Goal: Transaction & Acquisition: Purchase product/service

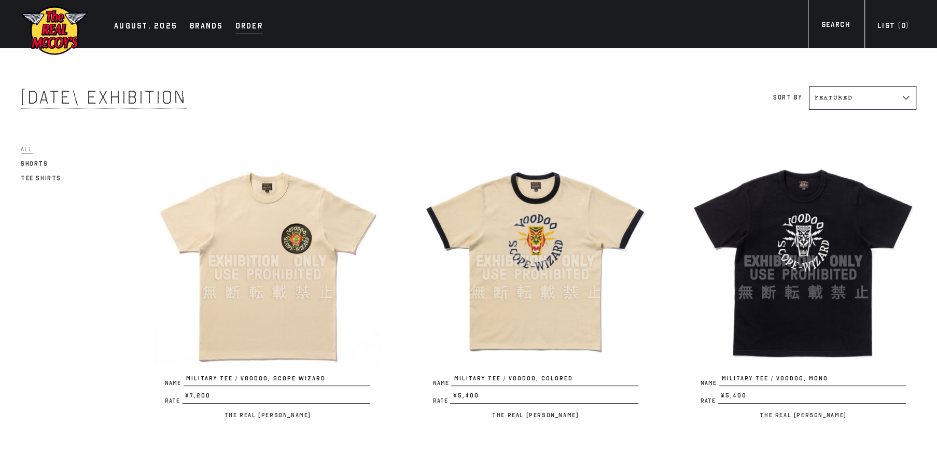
click at [248, 30] on div "Order" at bounding box center [248, 27] width 27 height 15
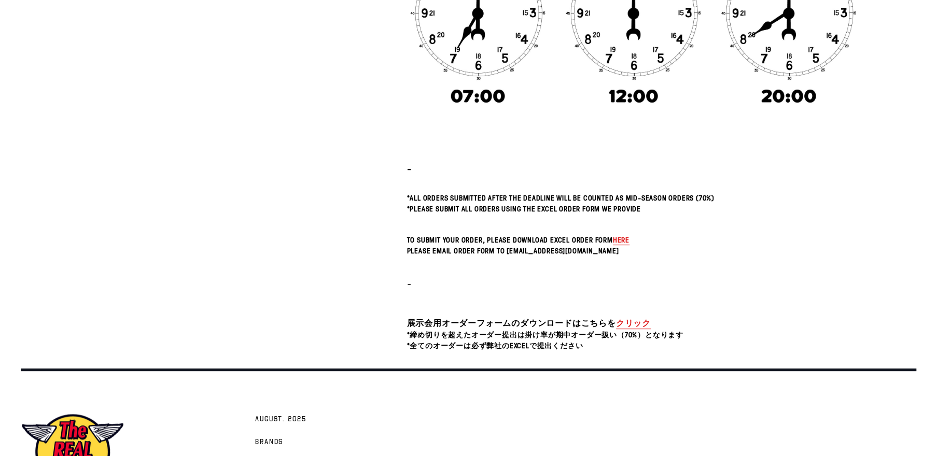
scroll to position [381, 0]
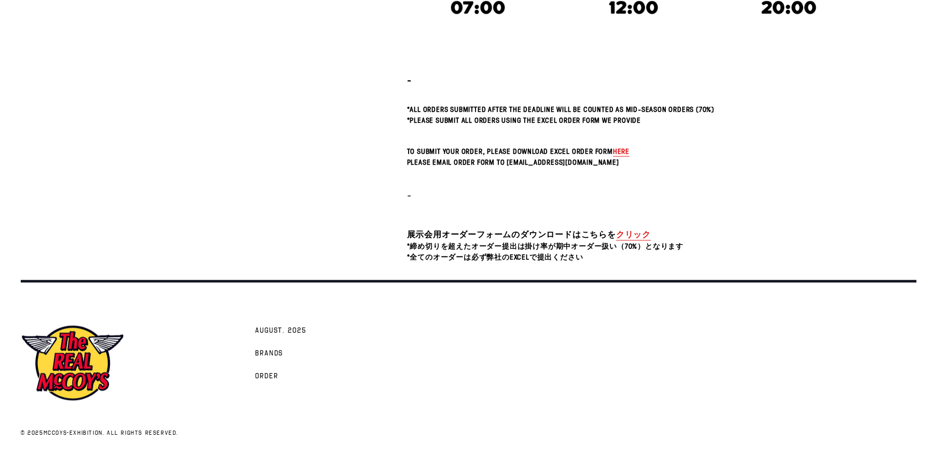
click at [640, 233] on link "クリック" at bounding box center [633, 235] width 35 height 12
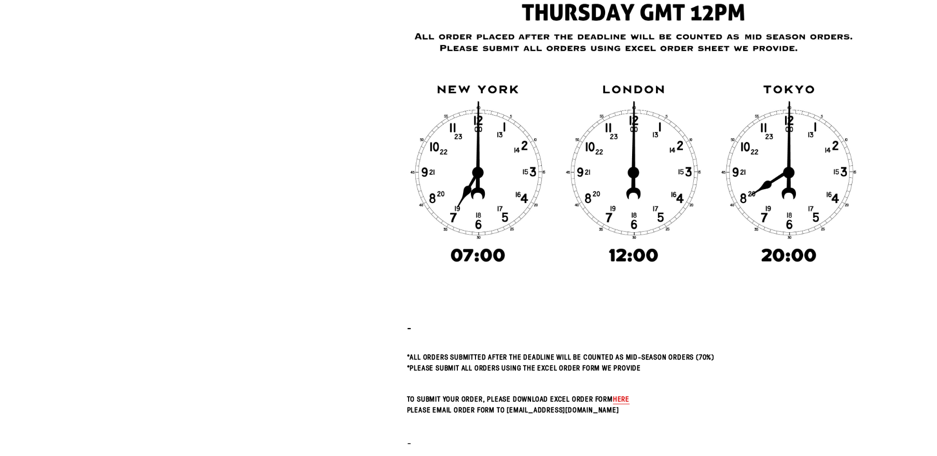
scroll to position [0, 0]
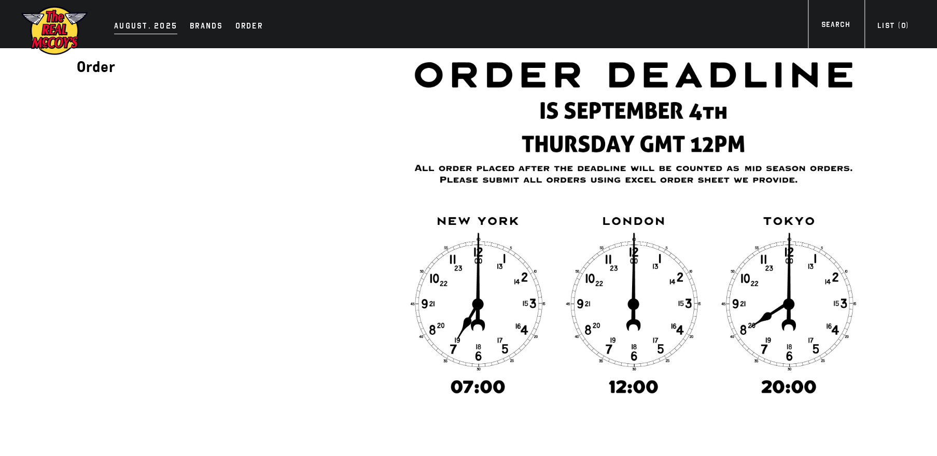
click at [136, 23] on div "AUGUST. 2025" at bounding box center [145, 27] width 63 height 15
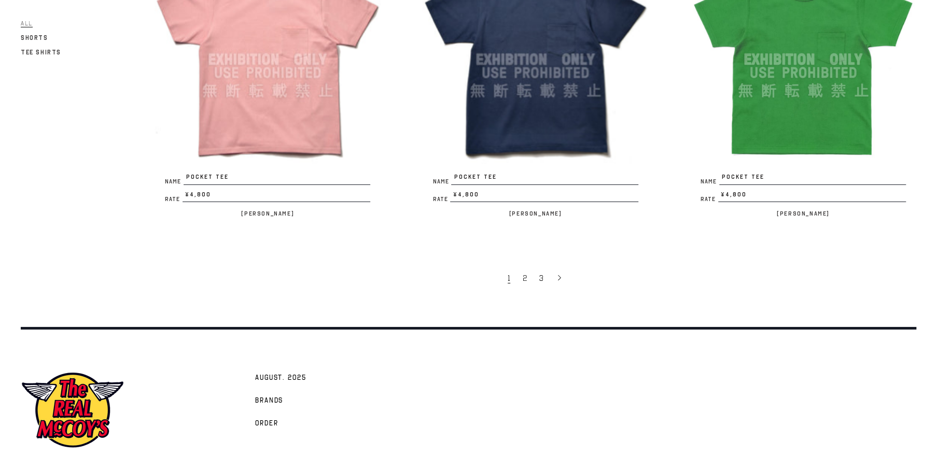
scroll to position [2352, 0]
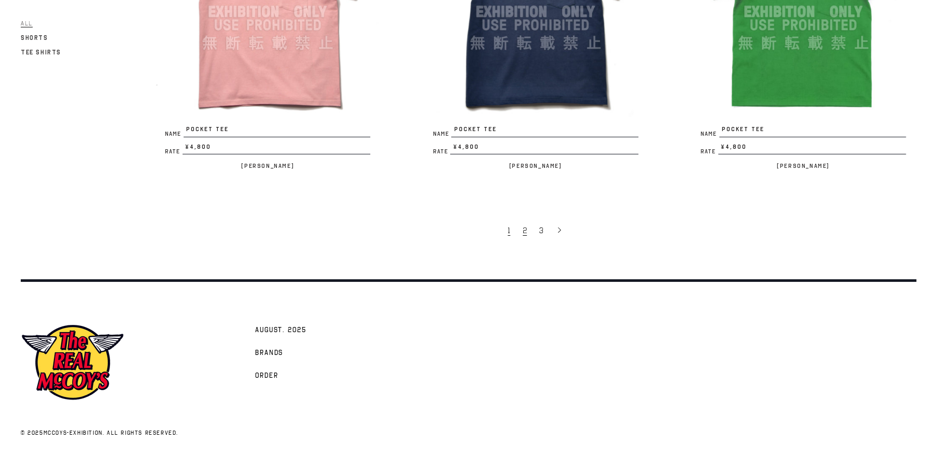
click at [527, 229] on link "2" at bounding box center [525, 230] width 17 height 22
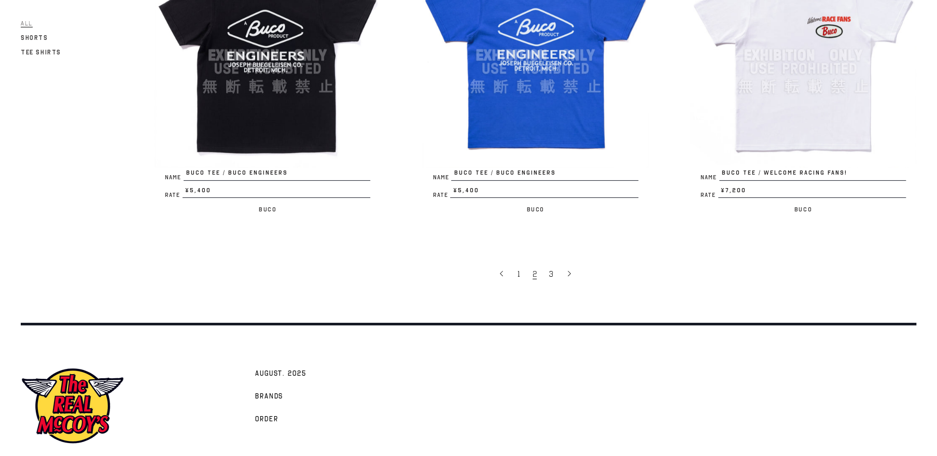
scroll to position [2352, 0]
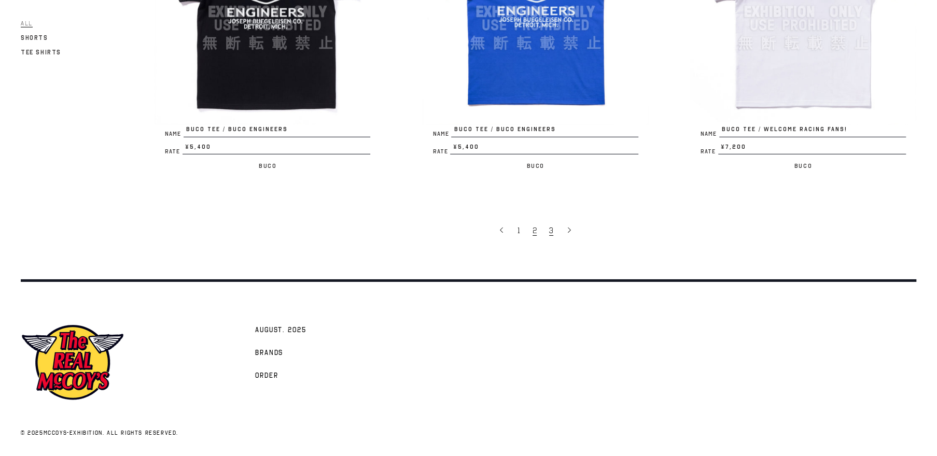
click at [551, 231] on span "3" at bounding box center [551, 230] width 4 height 10
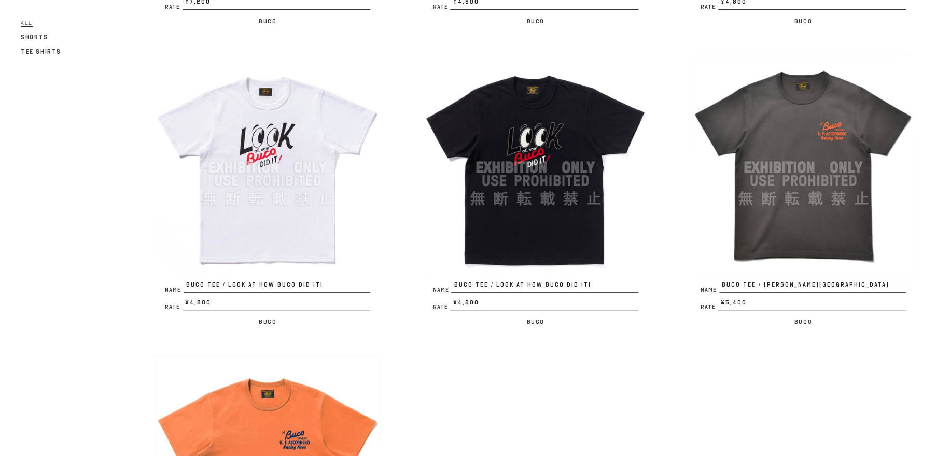
scroll to position [296, 0]
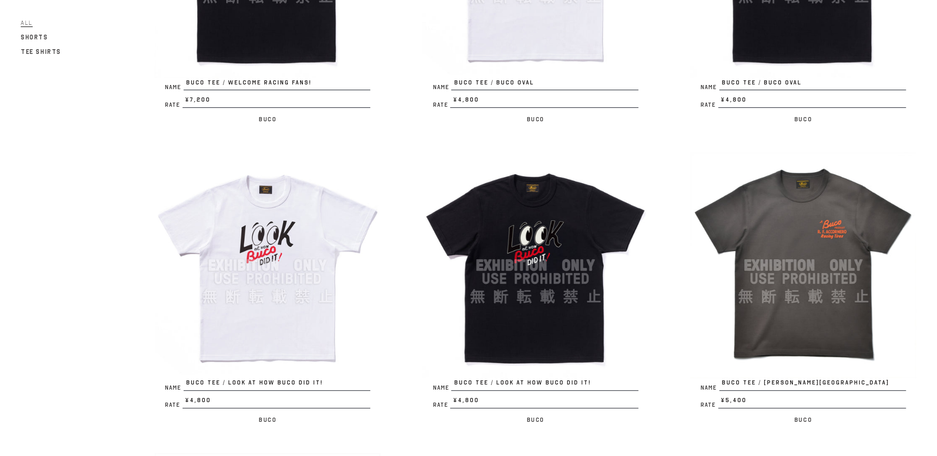
click at [777, 250] on img at bounding box center [803, 265] width 226 height 226
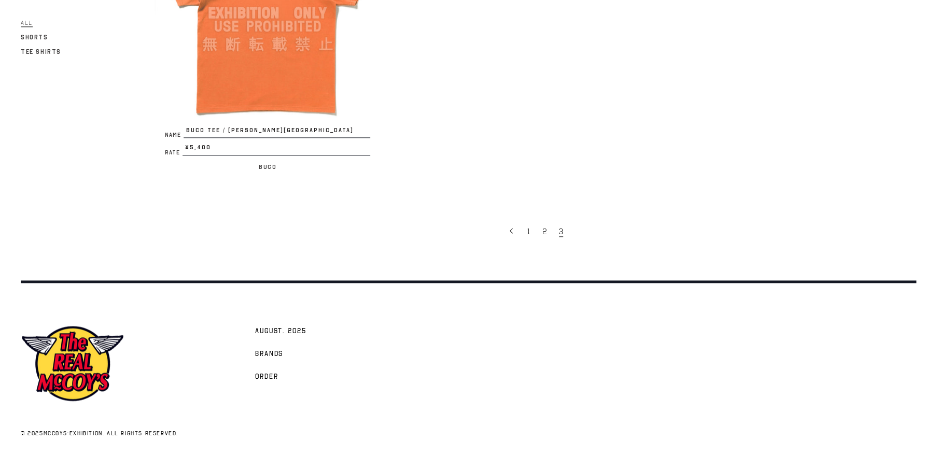
scroll to position [850, 0]
click at [546, 228] on link "2" at bounding box center [545, 231] width 17 height 22
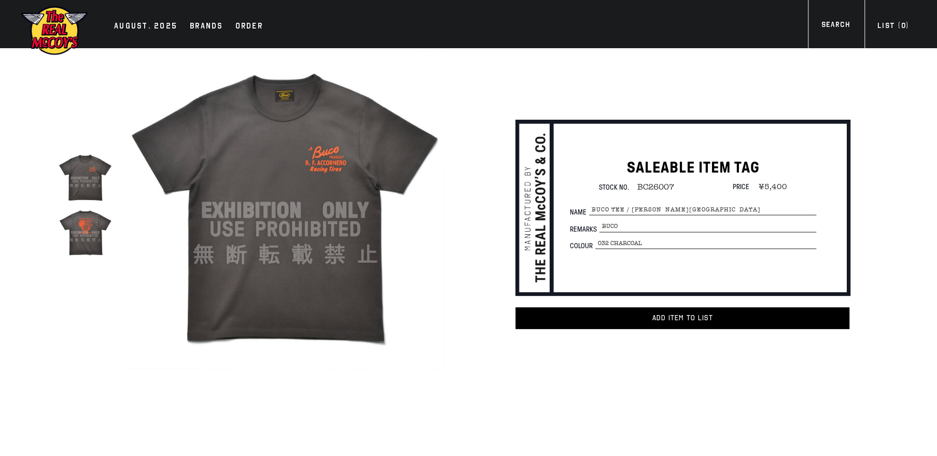
click at [85, 229] on img at bounding box center [85, 232] width 54 height 54
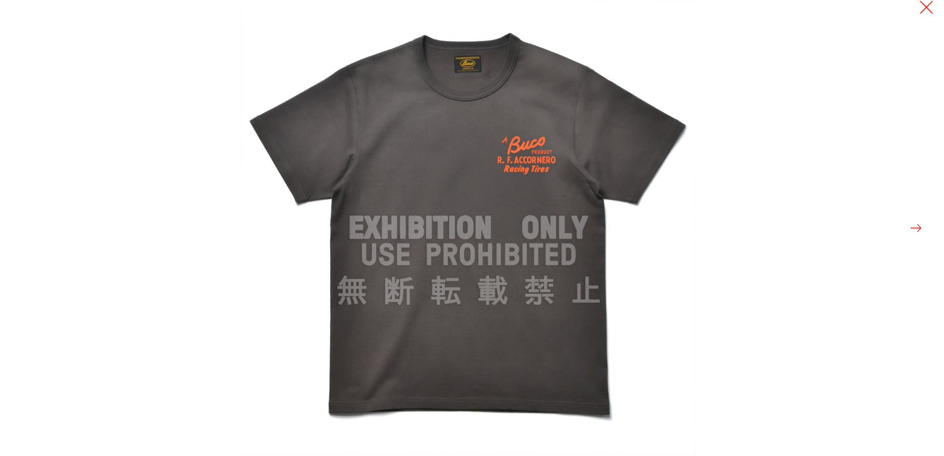
click at [930, 5] on button at bounding box center [926, 7] width 15 height 15
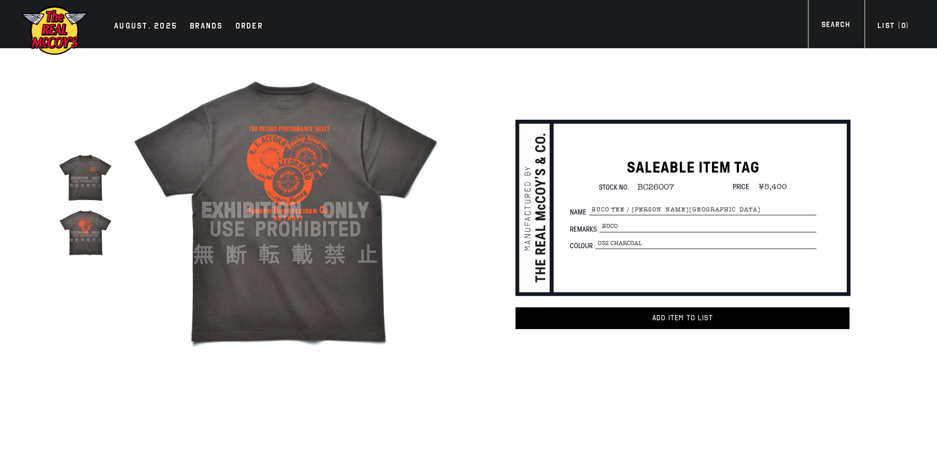
click at [76, 178] on img at bounding box center [85, 178] width 54 height 54
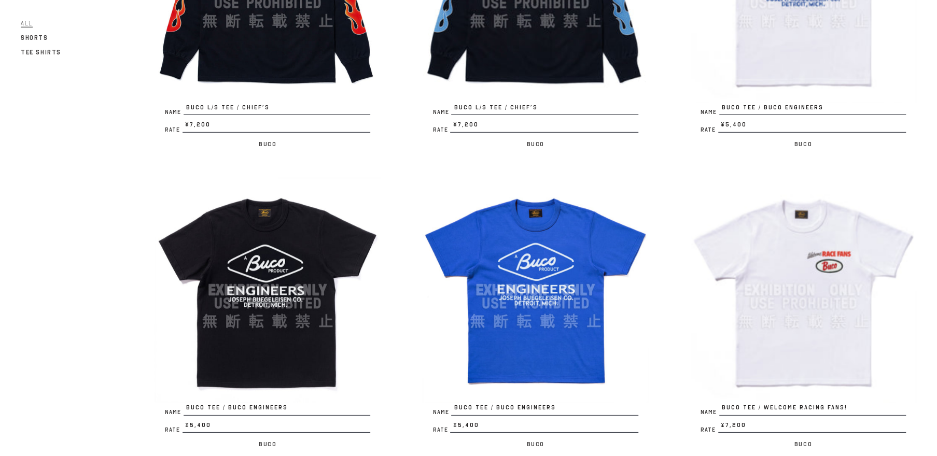
scroll to position [2271, 0]
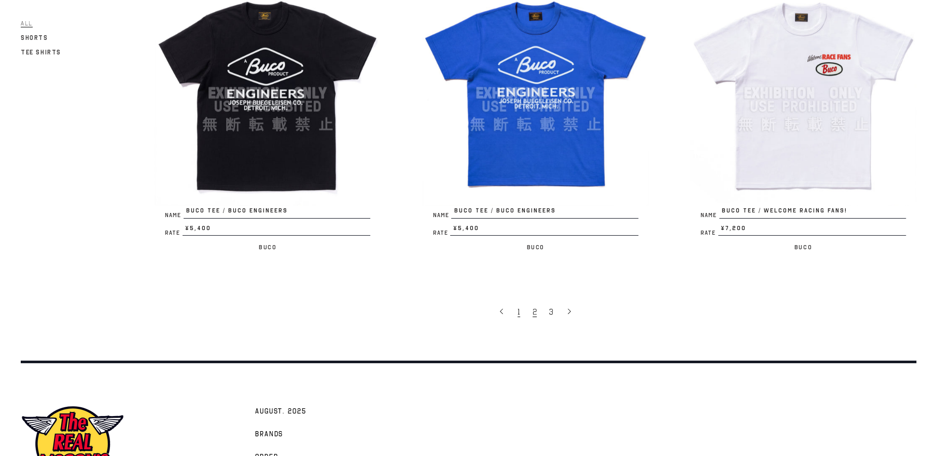
click at [517, 315] on link "1" at bounding box center [519, 312] width 15 height 22
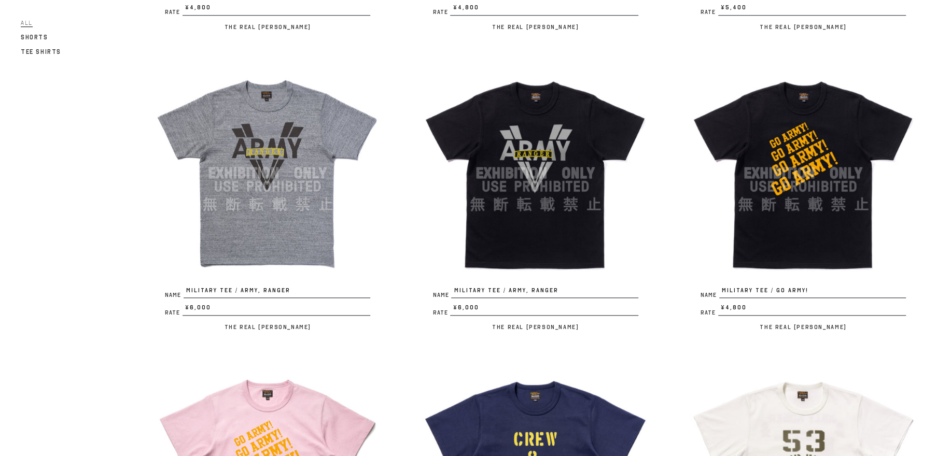
scroll to position [691, 0]
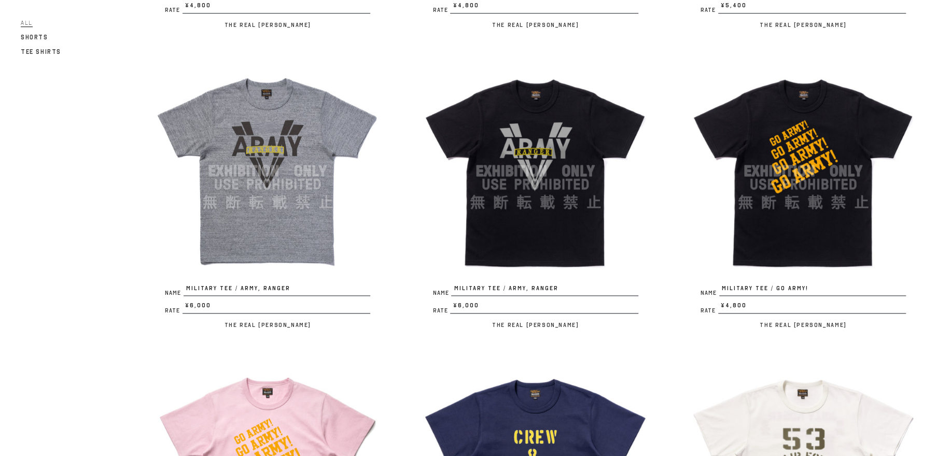
click at [529, 212] on img at bounding box center [535, 171] width 226 height 226
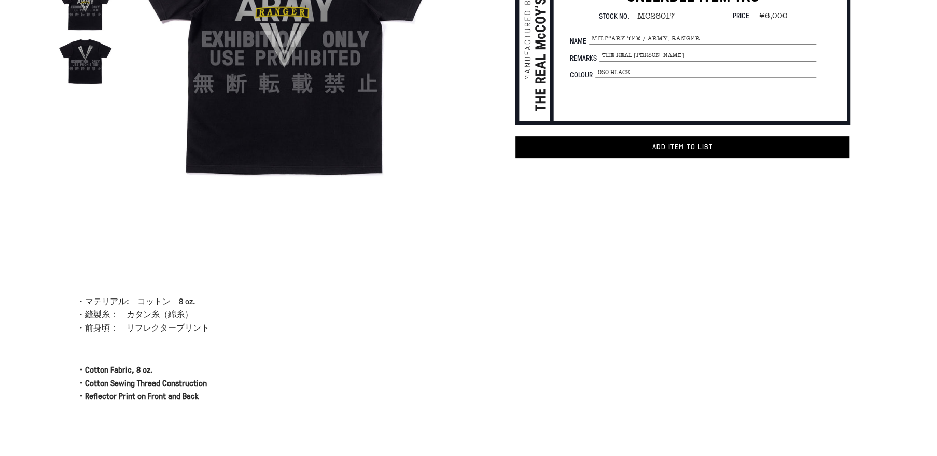
scroll to position [98, 0]
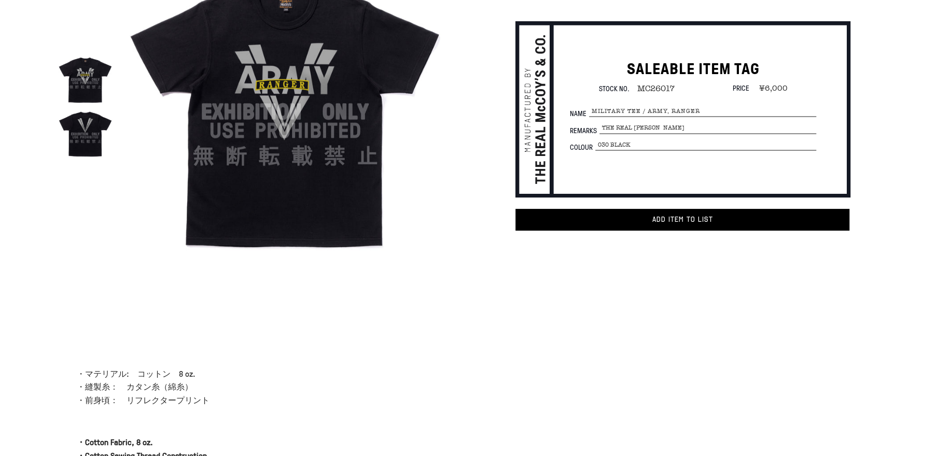
click at [303, 88] on img at bounding box center [284, 111] width 319 height 319
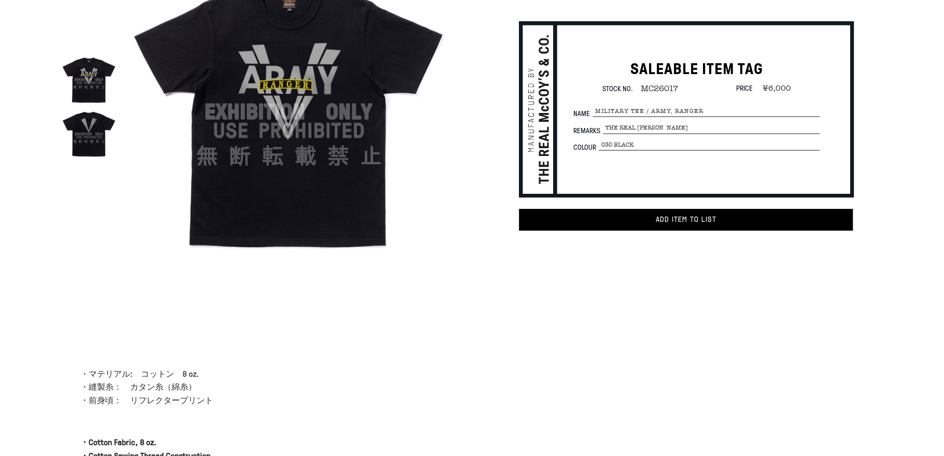
scroll to position [100, 0]
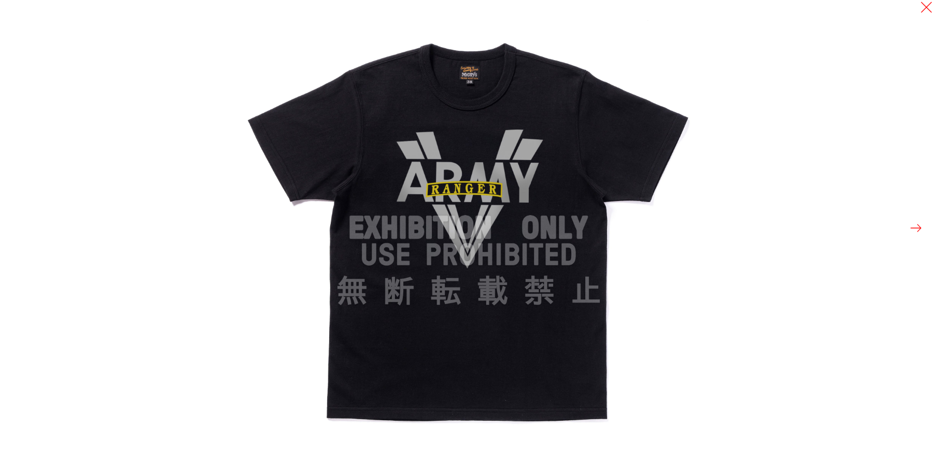
click at [430, 161] on img at bounding box center [469, 228] width 456 height 456
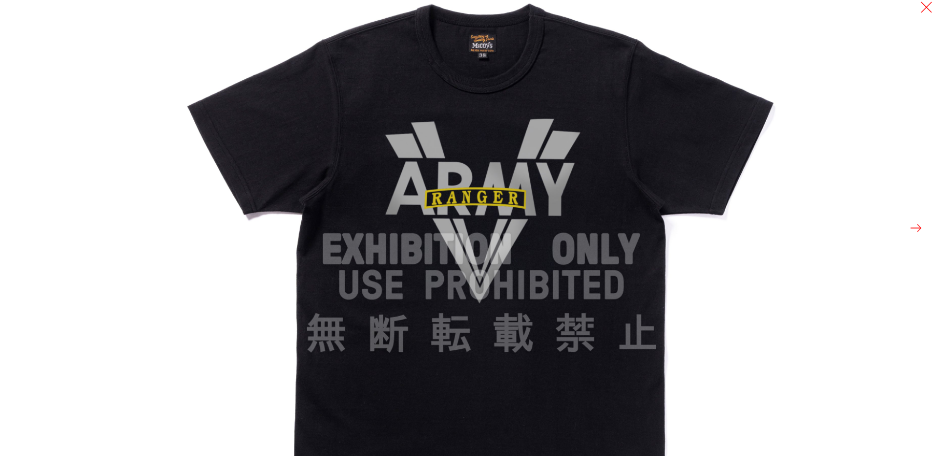
click at [431, 161] on img at bounding box center [481, 249] width 607 height 607
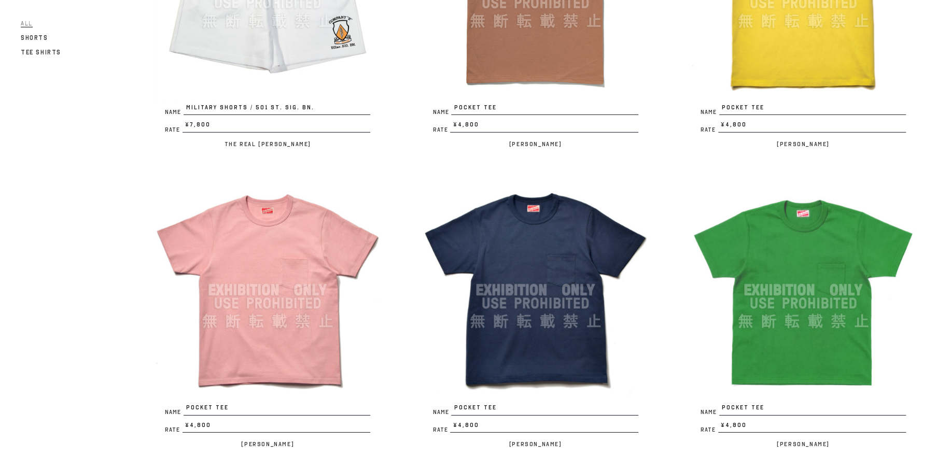
scroll to position [2271, 0]
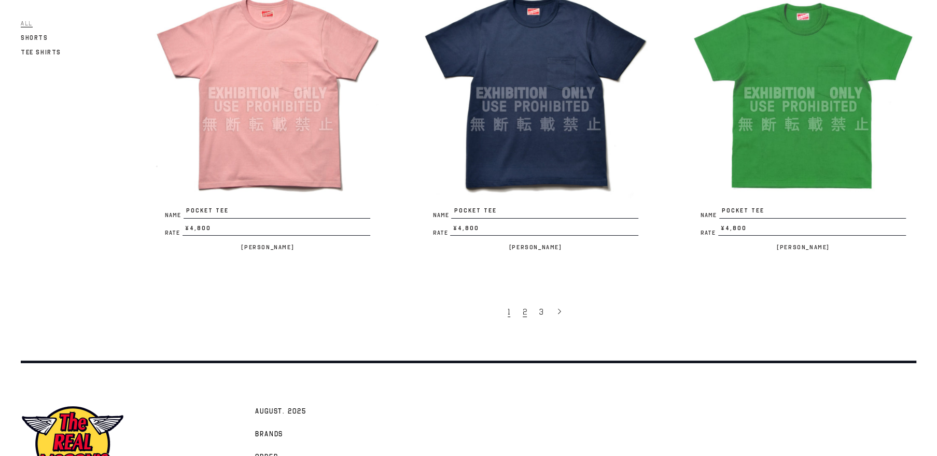
click at [528, 309] on link "2" at bounding box center [525, 312] width 17 height 22
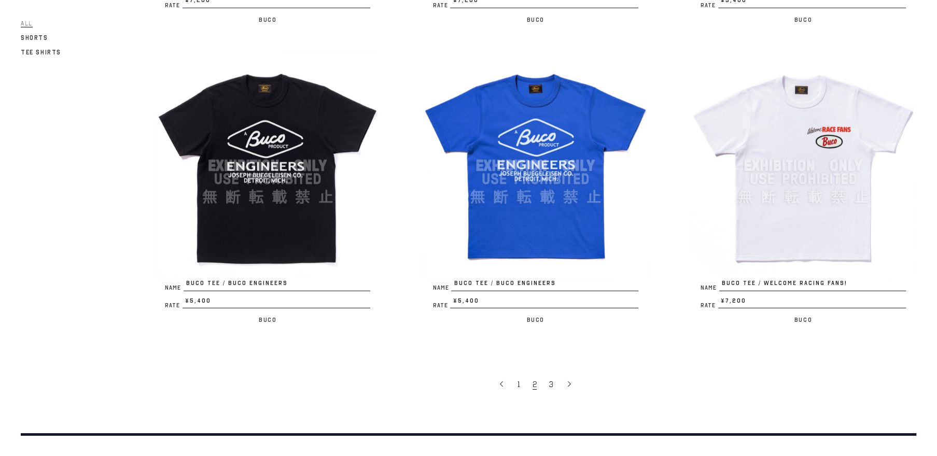
scroll to position [2271, 0]
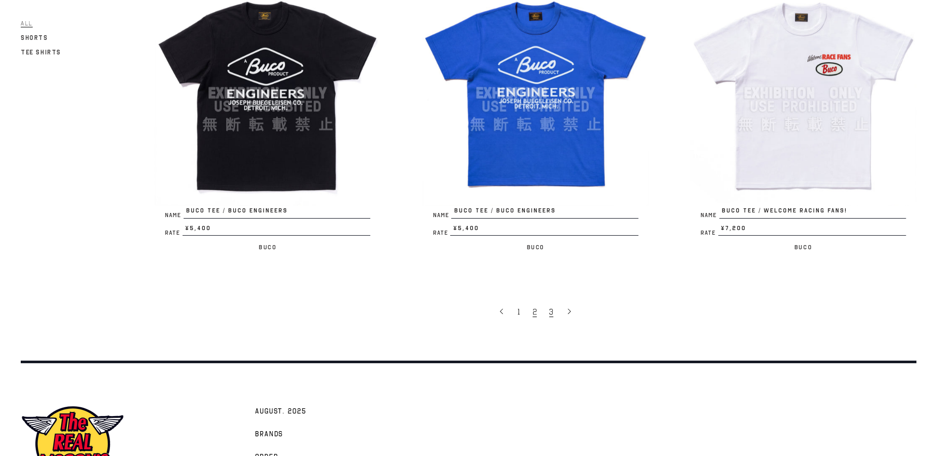
click at [551, 307] on span "3" at bounding box center [551, 312] width 4 height 10
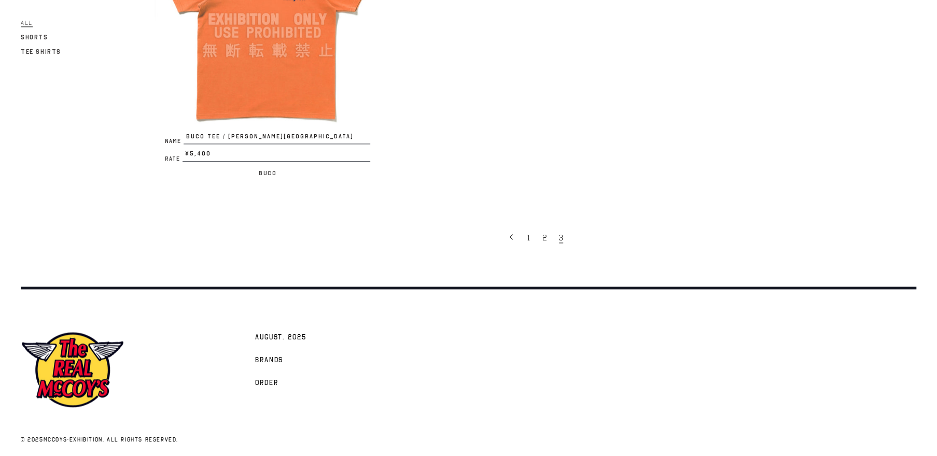
scroll to position [850, 0]
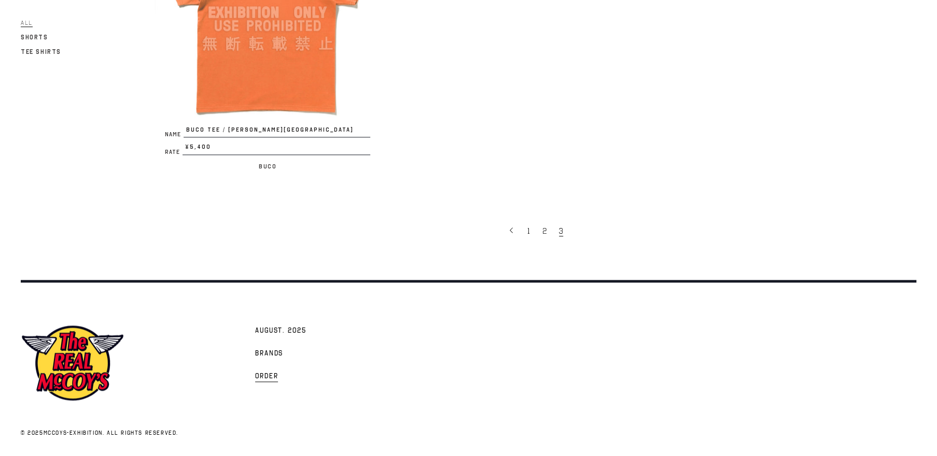
click at [276, 374] on span "Order" at bounding box center [266, 377] width 23 height 10
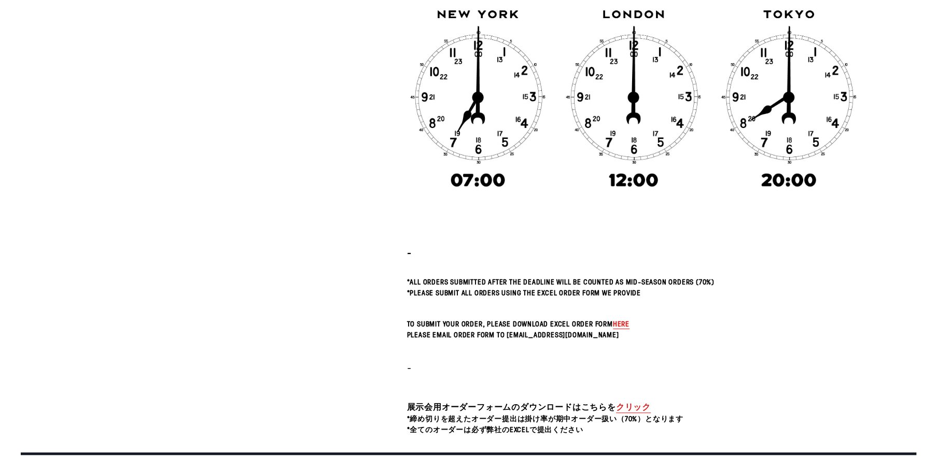
scroll to position [381, 0]
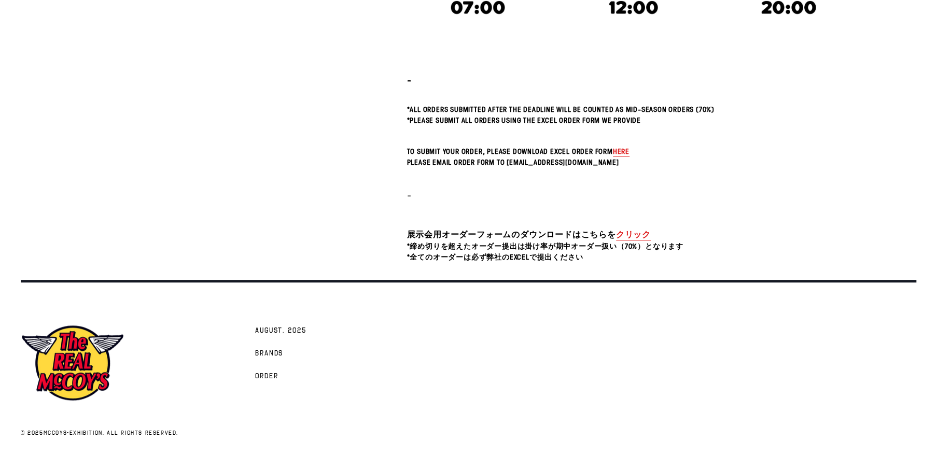
click at [637, 230] on link "クリック" at bounding box center [633, 235] width 35 height 12
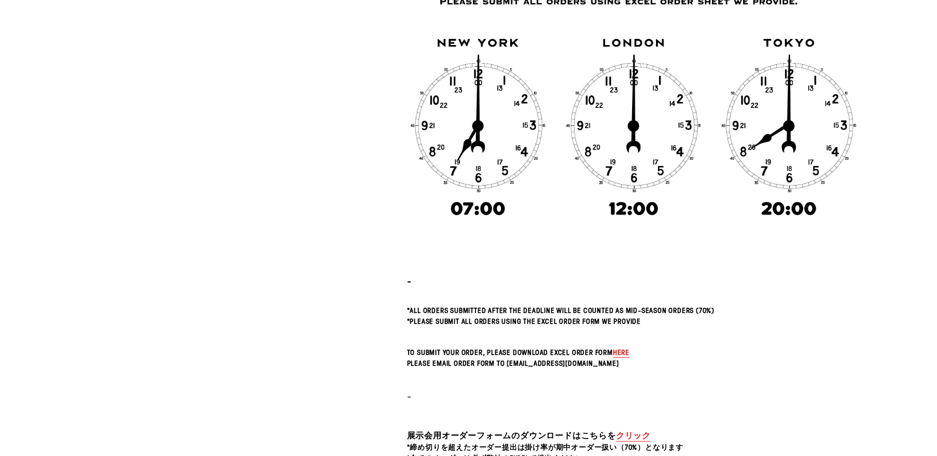
scroll to position [0, 0]
